Goal: Information Seeking & Learning: Find specific fact

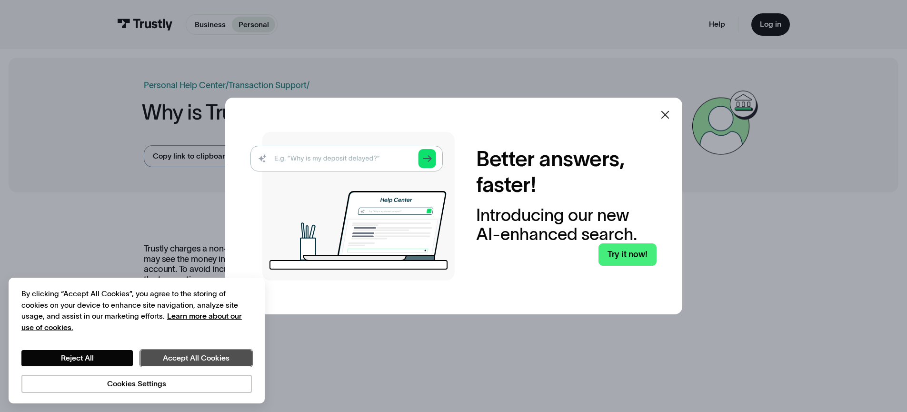
click at [200, 364] on button "Accept All Cookies" at bounding box center [196, 358] width 111 height 16
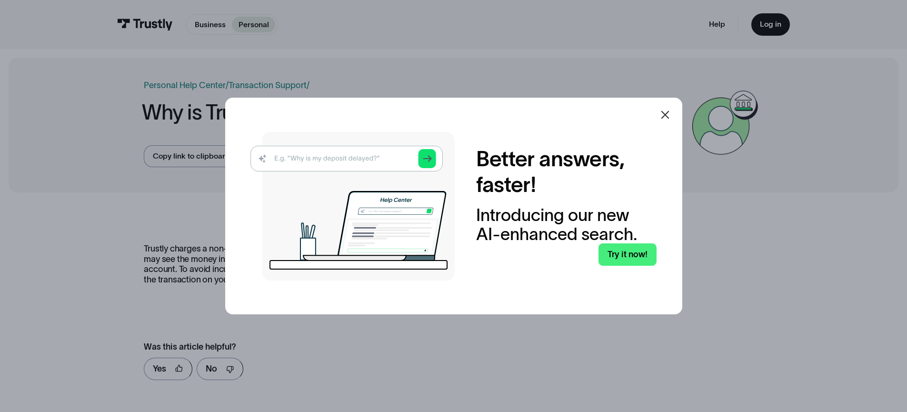
click at [482, 363] on div at bounding box center [453, 206] width 907 height 412
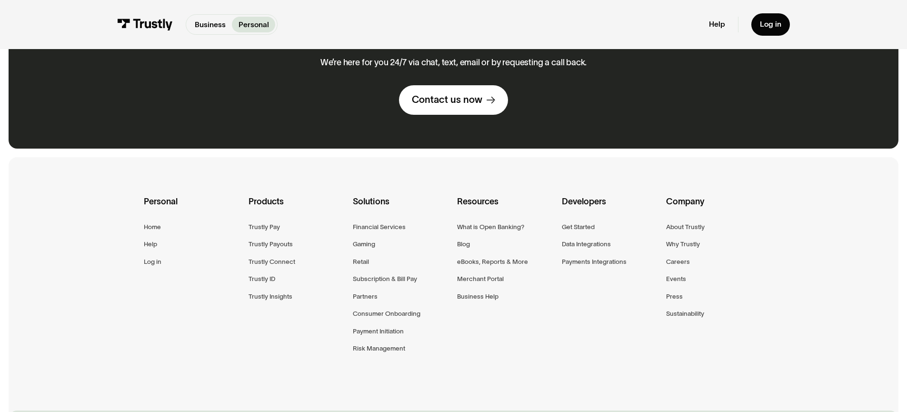
scroll to position [533, 0]
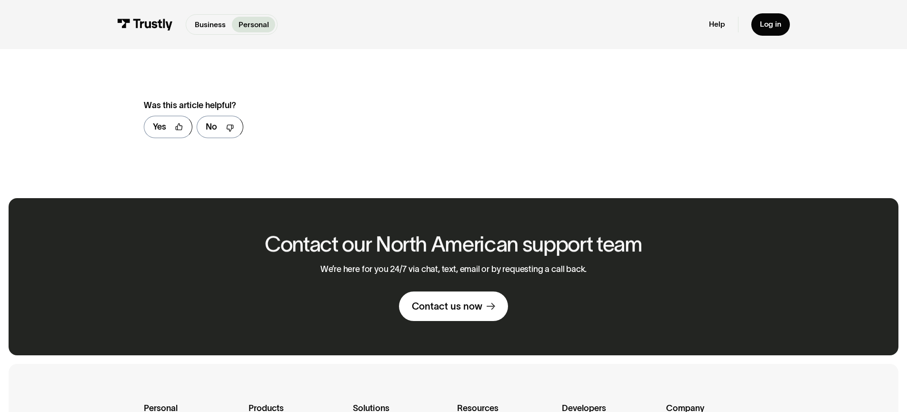
scroll to position [135, 0]
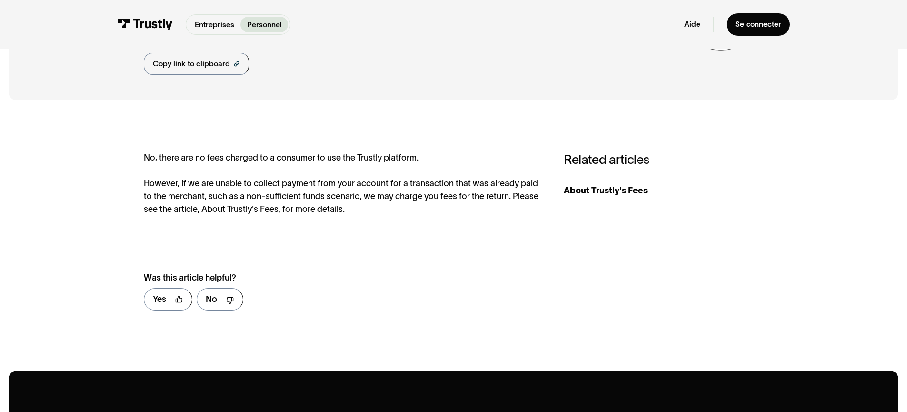
scroll to position [312, 0]
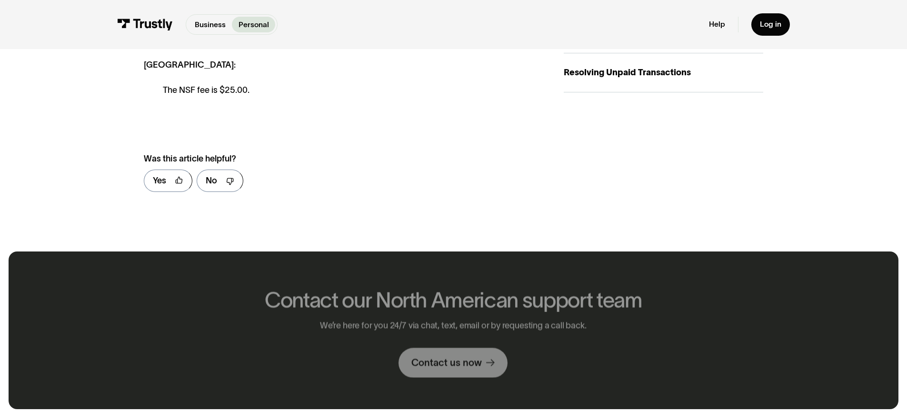
scroll to position [147, 0]
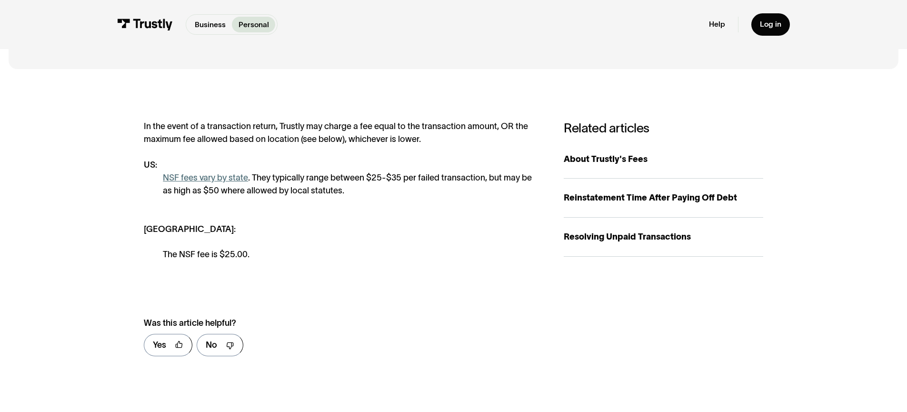
click at [201, 181] on link "NSF fees vary by state" at bounding box center [205, 178] width 85 height 10
